Goal: Task Accomplishment & Management: Manage account settings

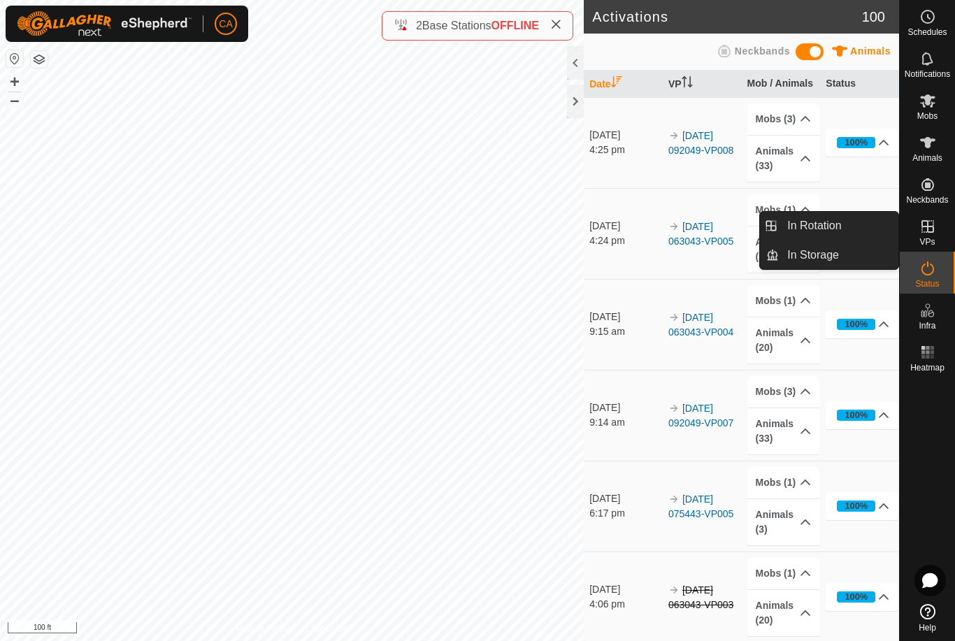
click at [852, 228] on link "In Rotation" at bounding box center [839, 226] width 120 height 28
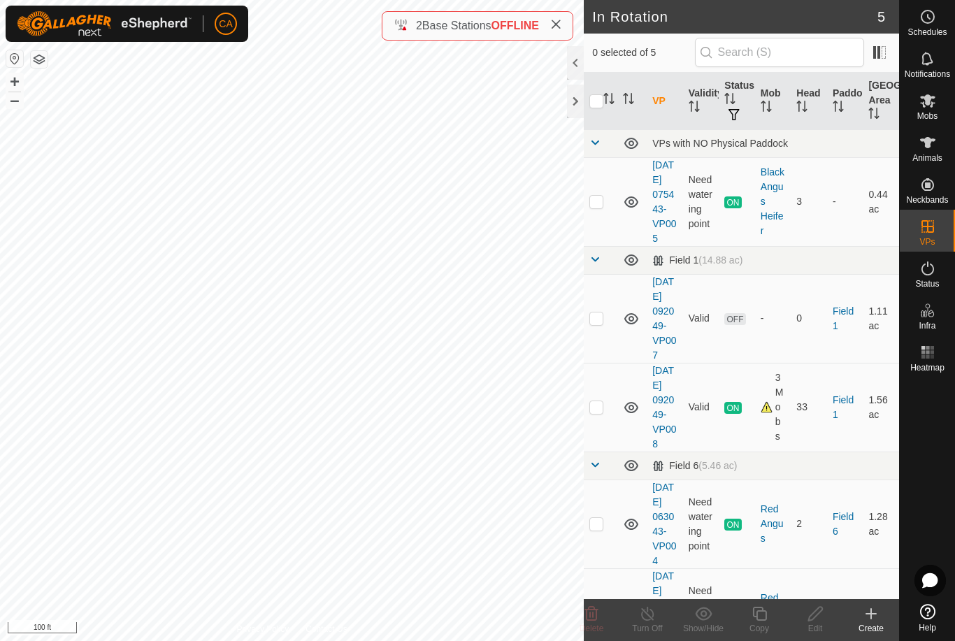
click at [590, 324] on p-checkbox at bounding box center [596, 318] width 14 height 11
click at [595, 626] on span "Delete" at bounding box center [592, 629] width 24 height 10
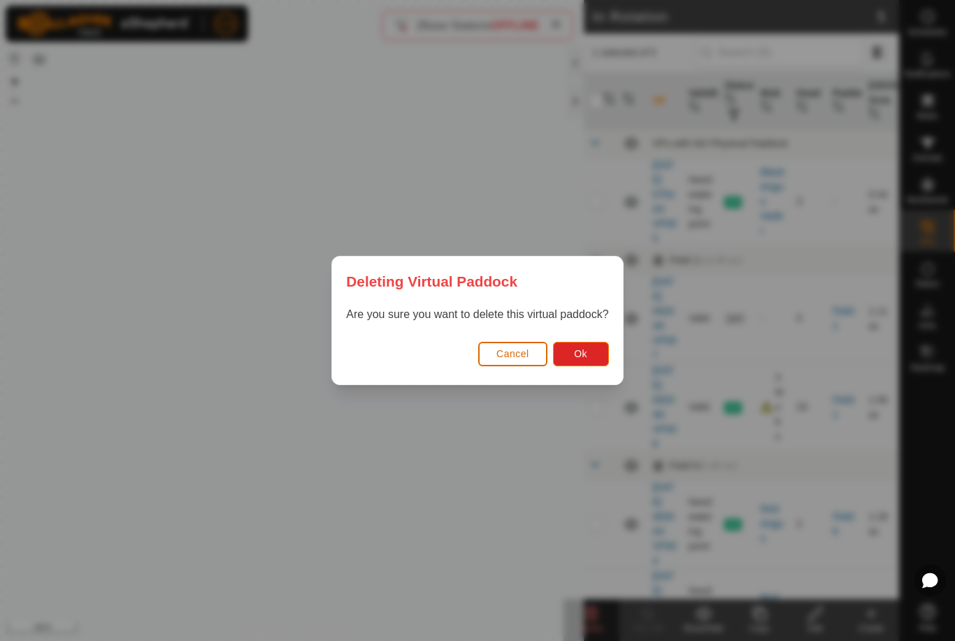
click at [594, 350] on button "Ok" at bounding box center [581, 354] width 56 height 24
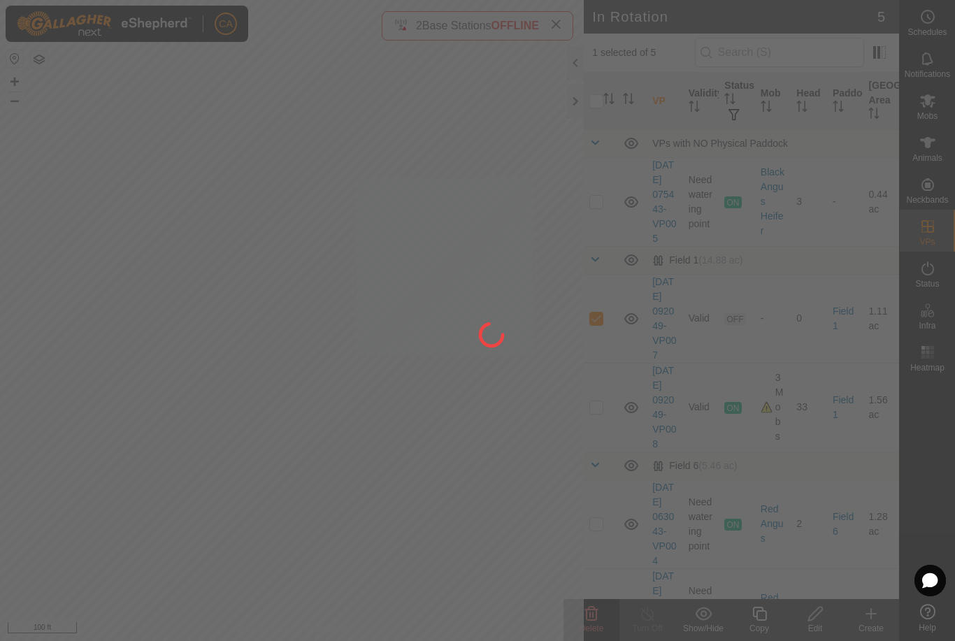
checkbox input "false"
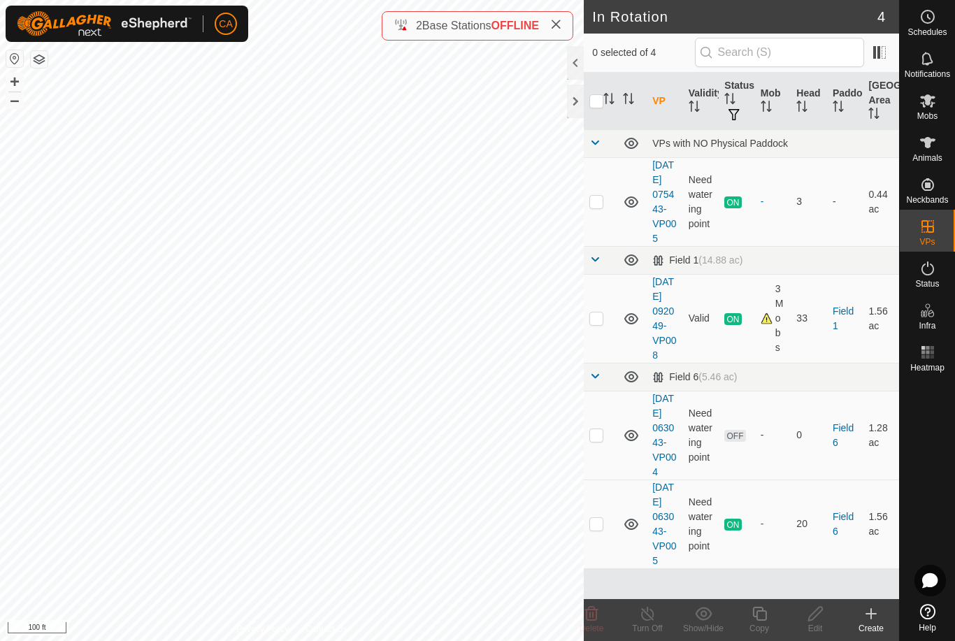
click at [608, 471] on td at bounding box center [601, 435] width 34 height 89
click at [599, 613] on icon at bounding box center [591, 614] width 17 height 17
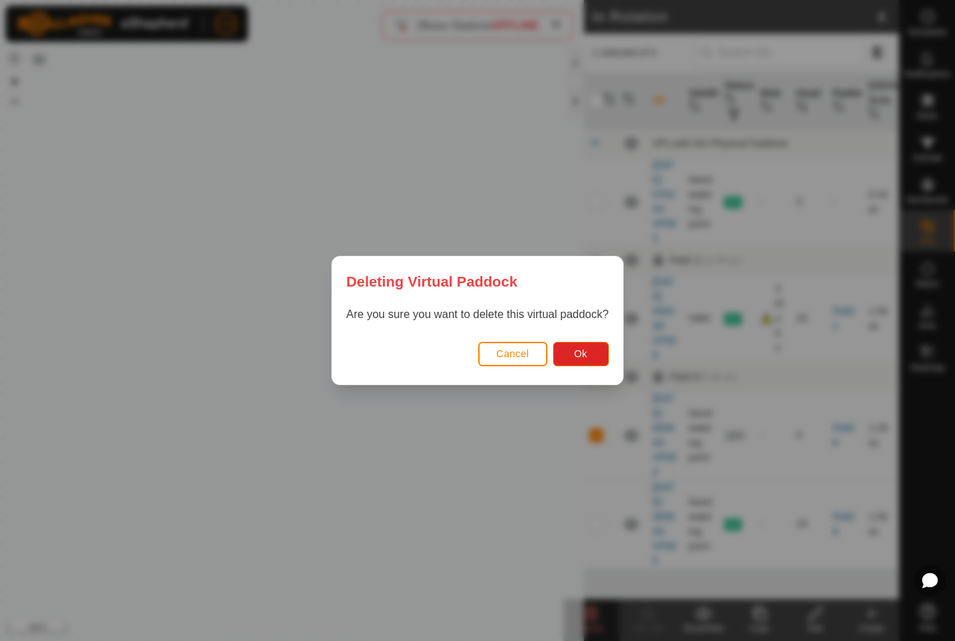
click at [594, 353] on button "Ok" at bounding box center [581, 354] width 56 height 24
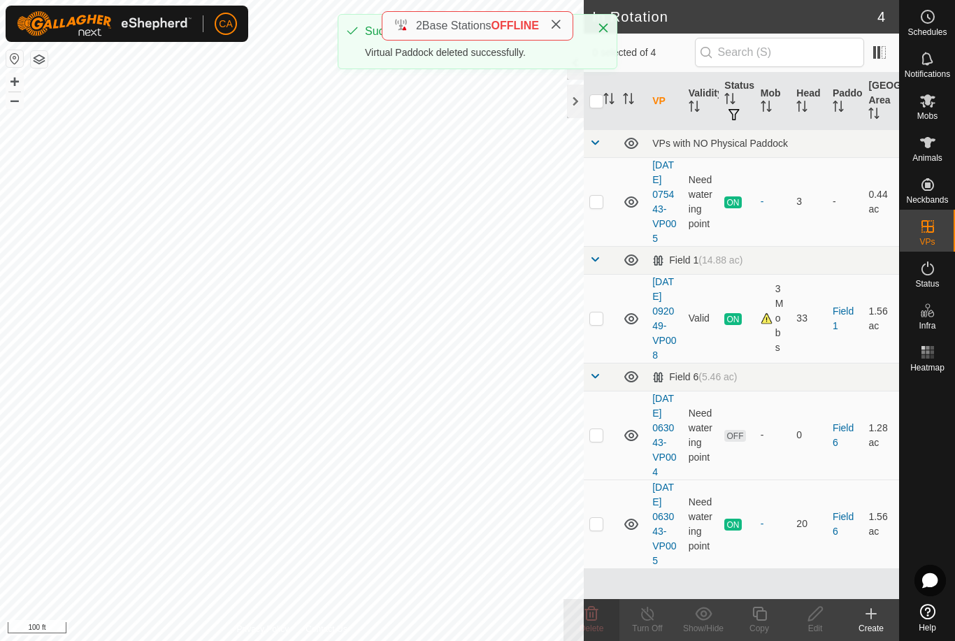
checkbox input "false"
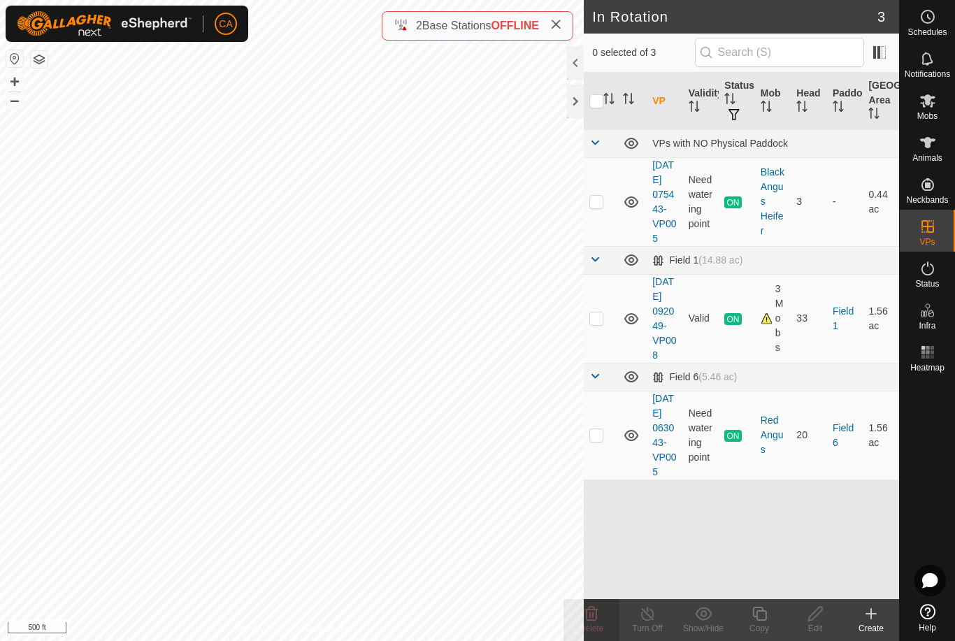
click at [581, 106] on div at bounding box center [575, 102] width 17 height 34
